Goal: Task Accomplishment & Management: Manage account settings

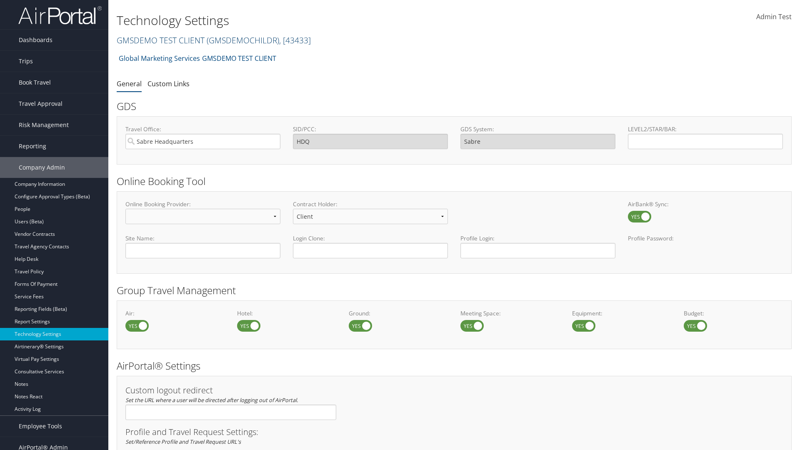
click at [160, 40] on link "GMSDEMO TEST CLIENT ( GMSDEMOCHILDR ) , [ 43433 ]" at bounding box center [214, 40] width 194 height 11
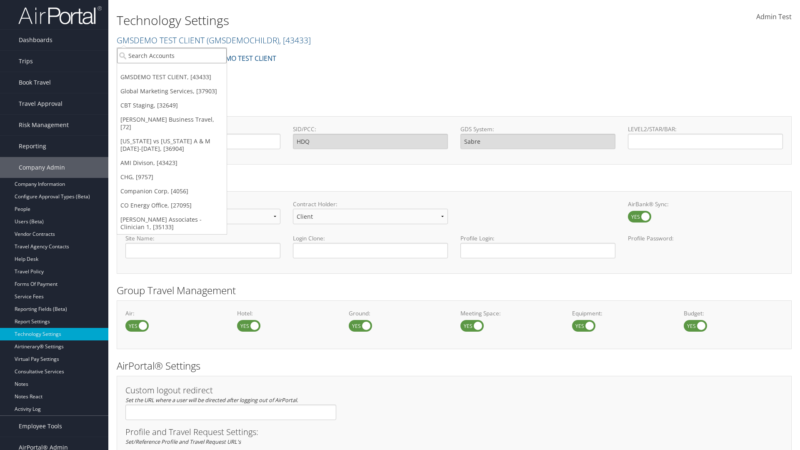
click at [172, 55] on input "search" at bounding box center [172, 55] width 110 height 15
type input "CBTSTG"
click at [172, 71] on div "CBT Staging (CBTSTG), [32649]" at bounding box center [171, 70] width 119 height 7
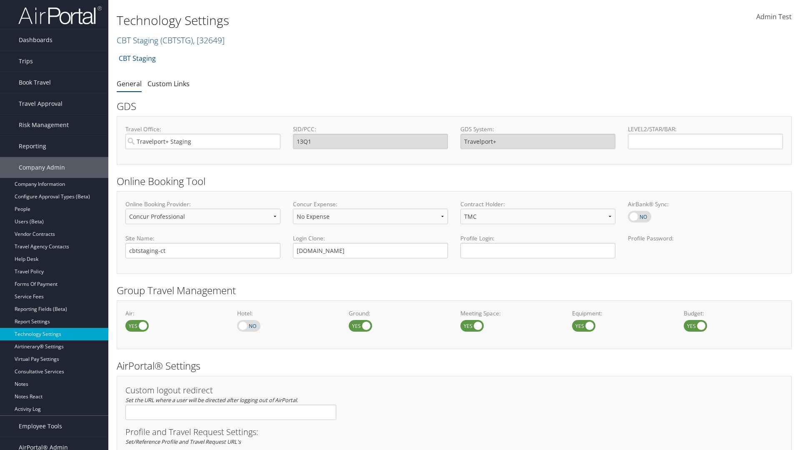
select select "2"
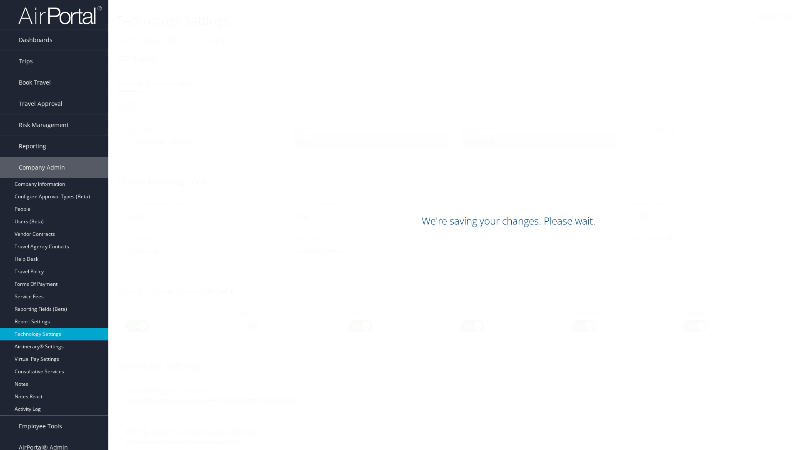
scroll to position [510, 0]
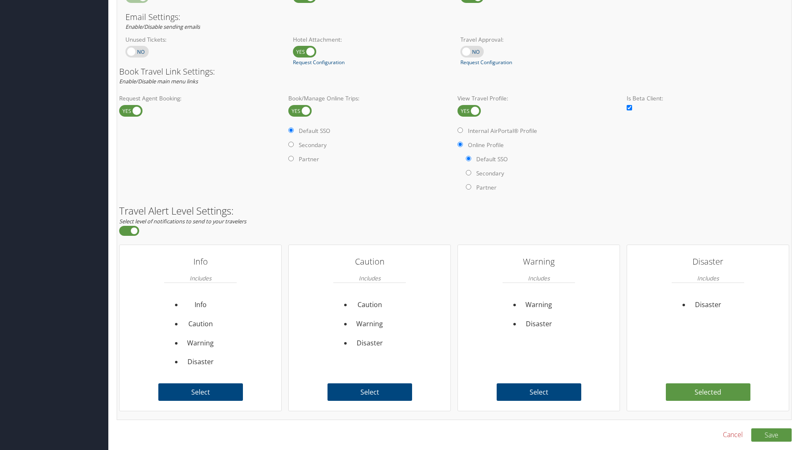
scroll to position [510, 0]
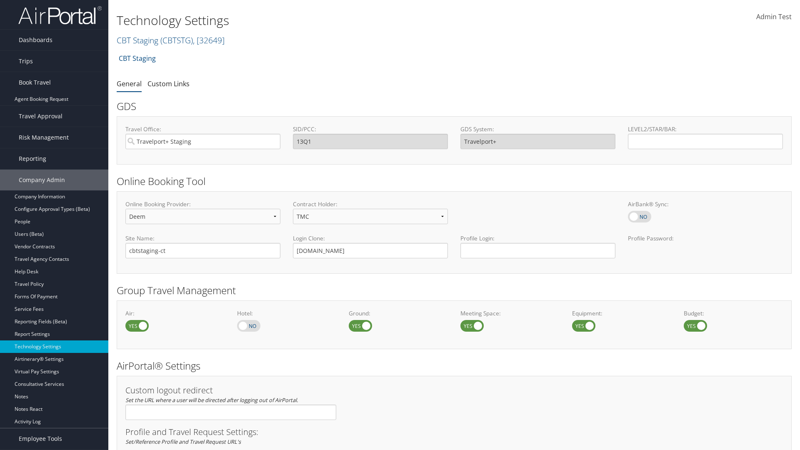
click at [54, 118] on link "Book/Manage Online Trips" at bounding box center [54, 124] width 108 height 12
